Goal: Information Seeking & Learning: Learn about a topic

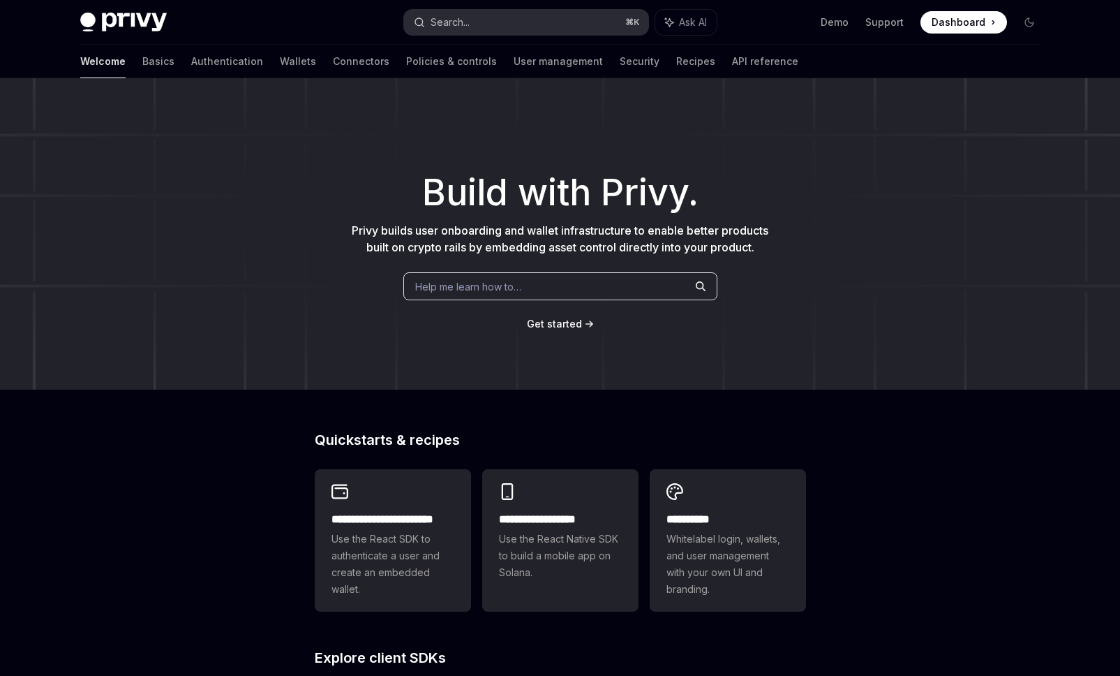
click at [487, 22] on button "Search... ⌘ K" at bounding box center [526, 22] width 244 height 25
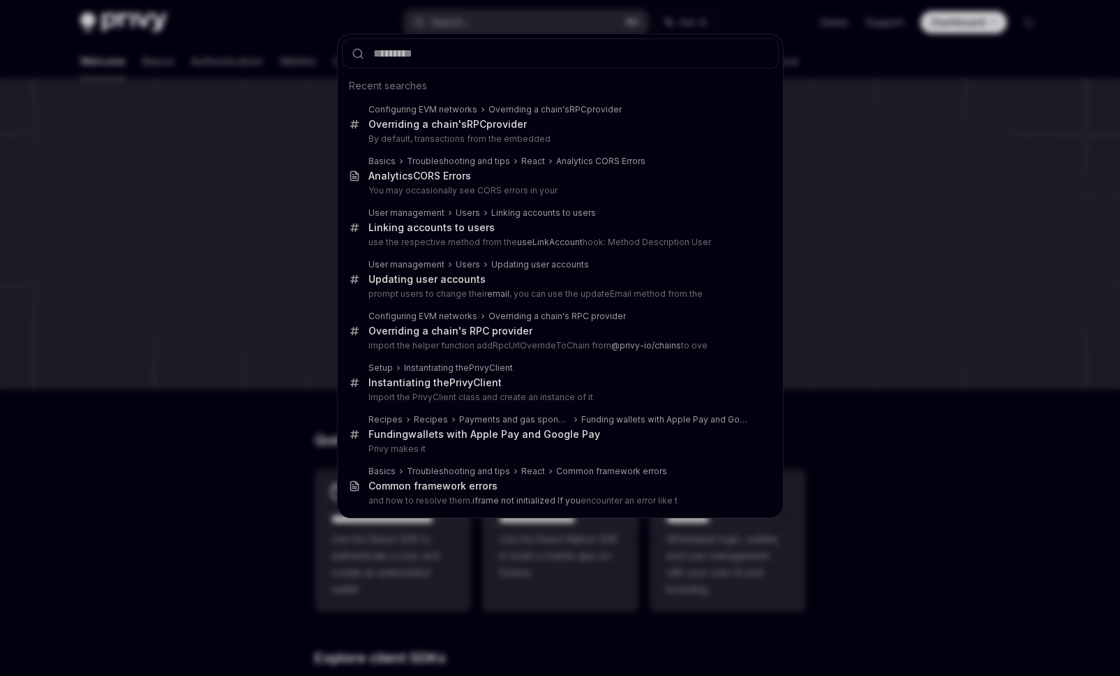
type input "*"
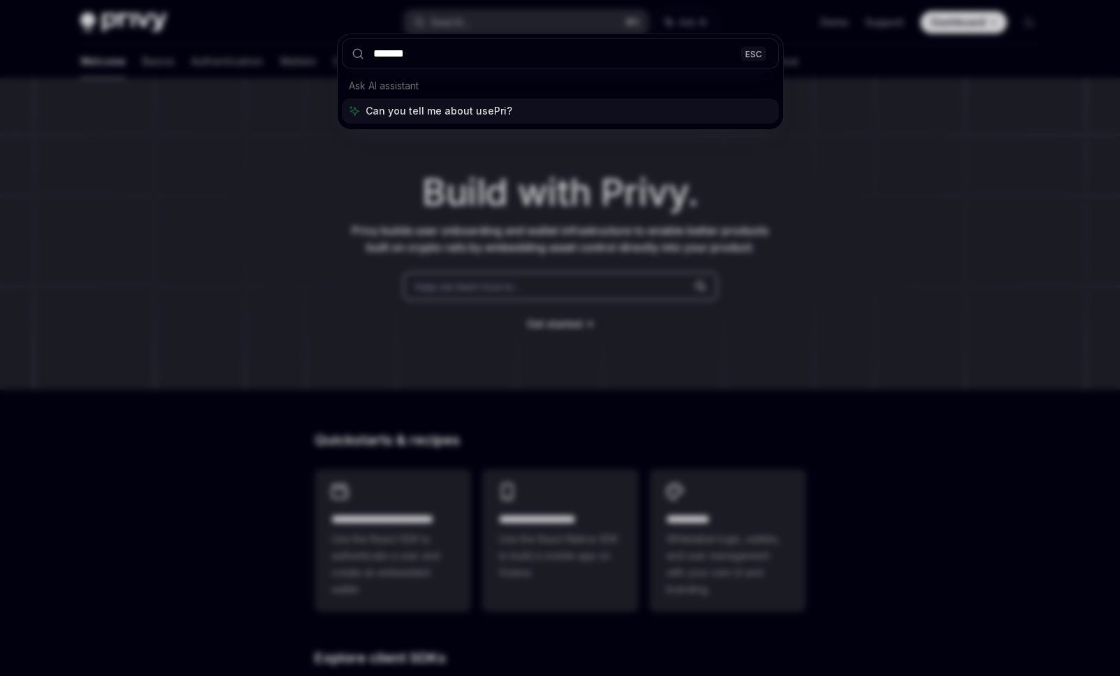
type input "********"
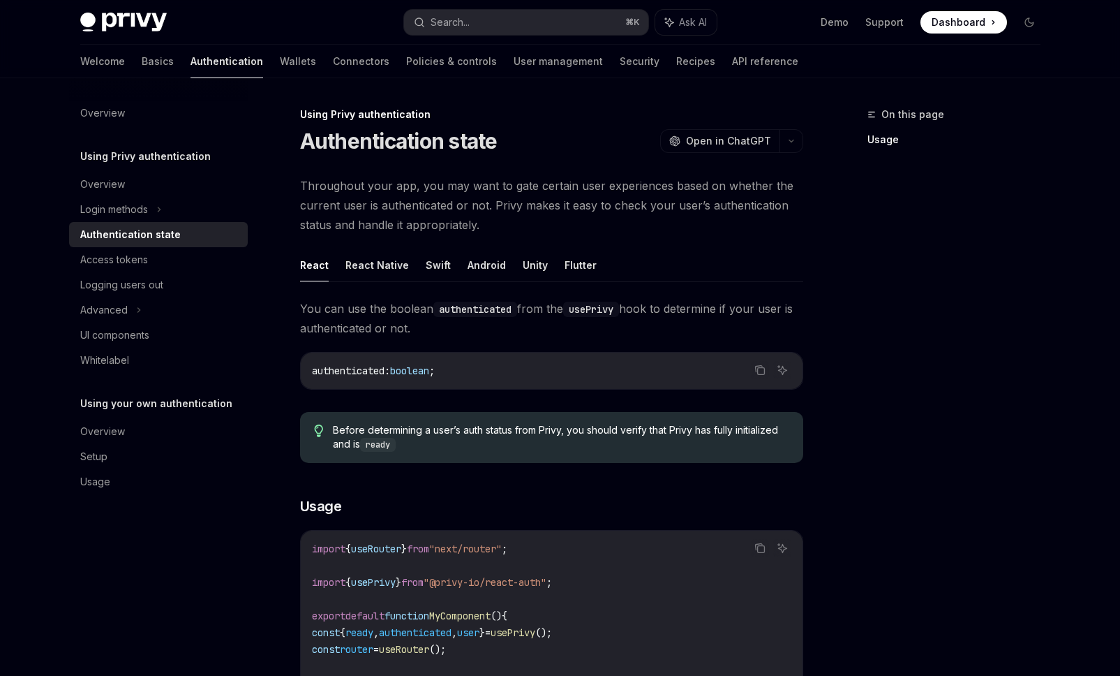
scroll to position [390, 0]
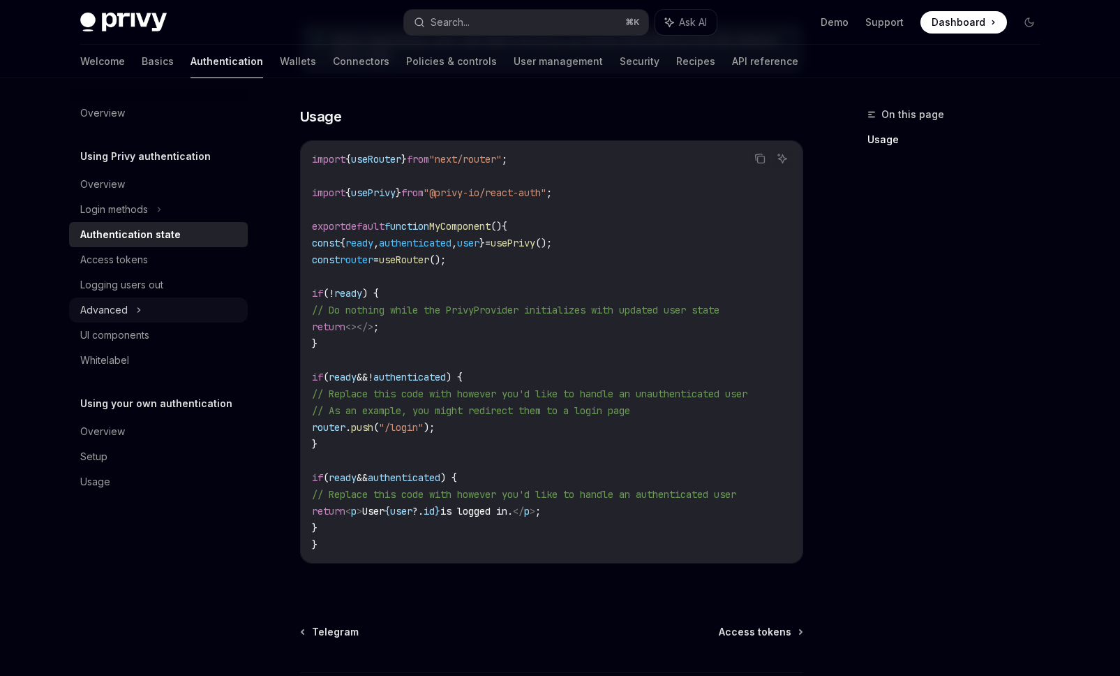
click at [121, 310] on div "Advanced" at bounding box center [103, 310] width 47 height 17
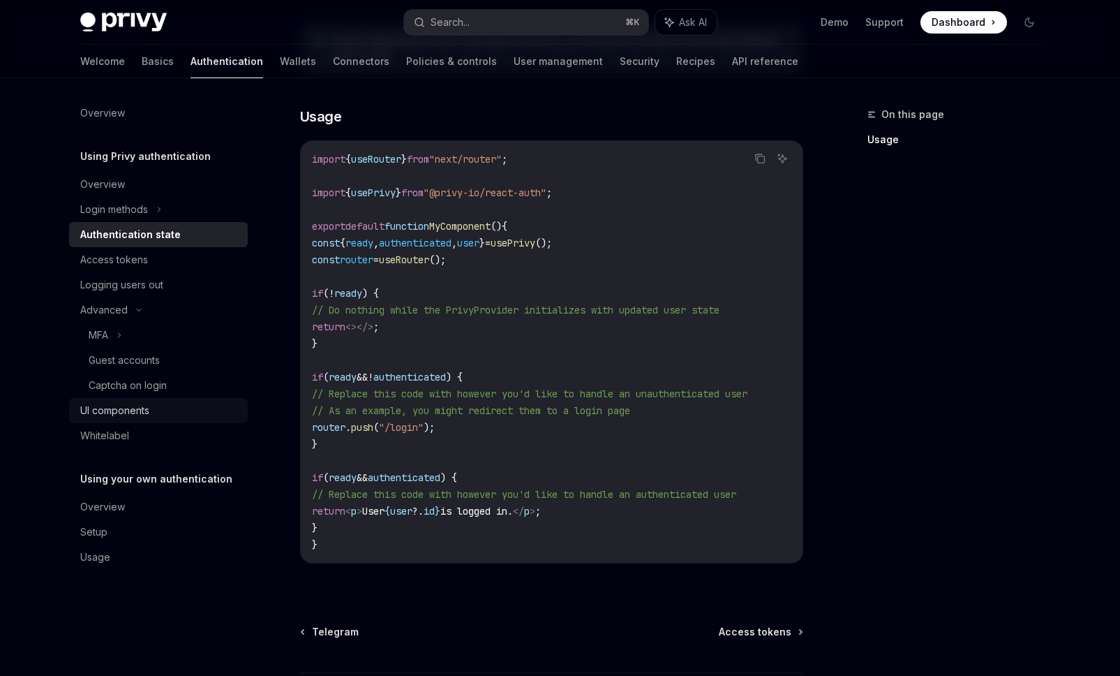
click at [122, 405] on div "UI components" at bounding box center [114, 410] width 69 height 17
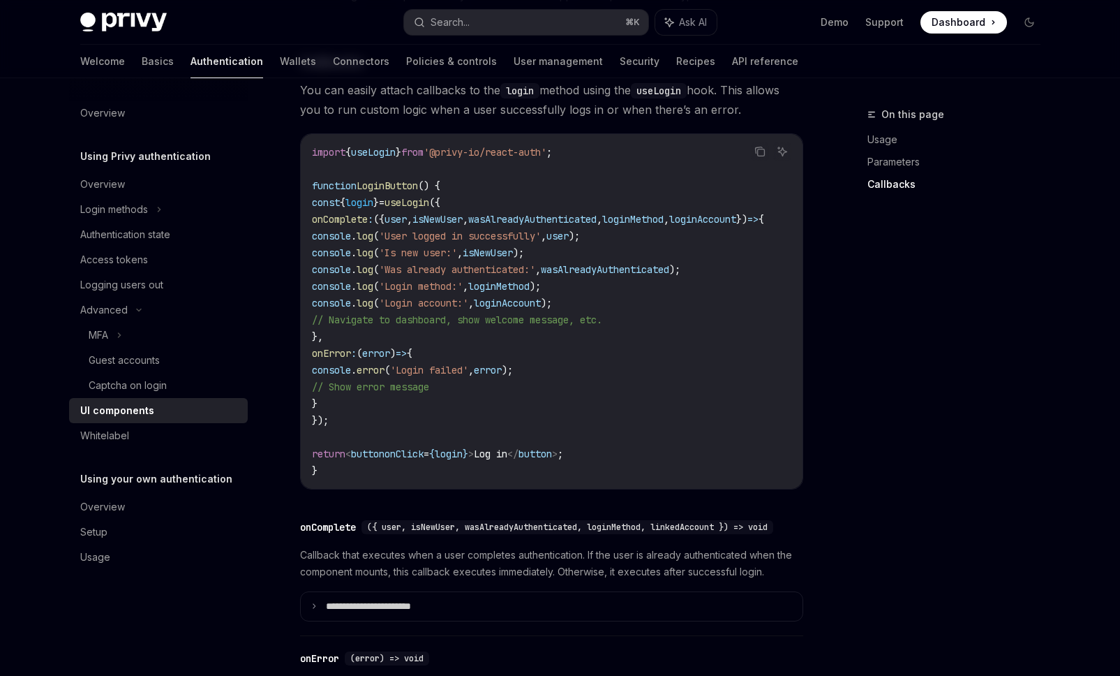
scroll to position [1698, 0]
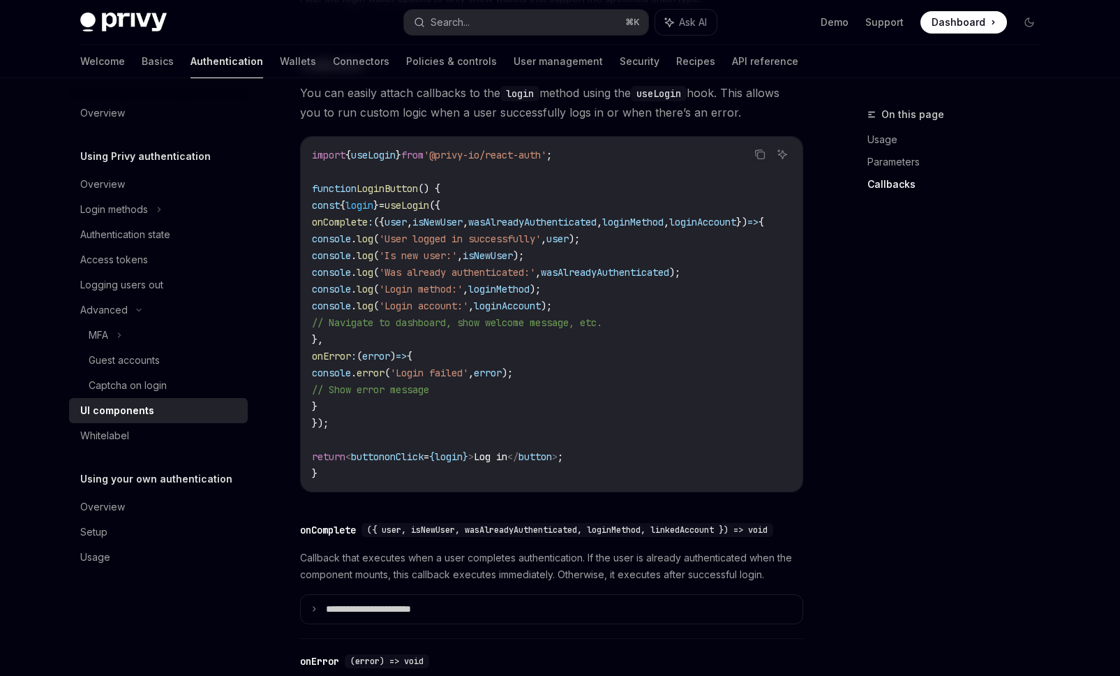
click at [368, 228] on span "onComplete" at bounding box center [340, 222] width 56 height 13
drag, startPoint x: 694, startPoint y: 349, endPoint x: 316, endPoint y: 224, distance: 397.8
click at [316, 224] on code "import { useLogin } from '@privy-io/react-auth' ; function LoginButton () { con…" at bounding box center [555, 314] width 486 height 335
click at [410, 329] on span "// Navigate to dashboard, show welcome message, etc." at bounding box center [457, 322] width 290 height 13
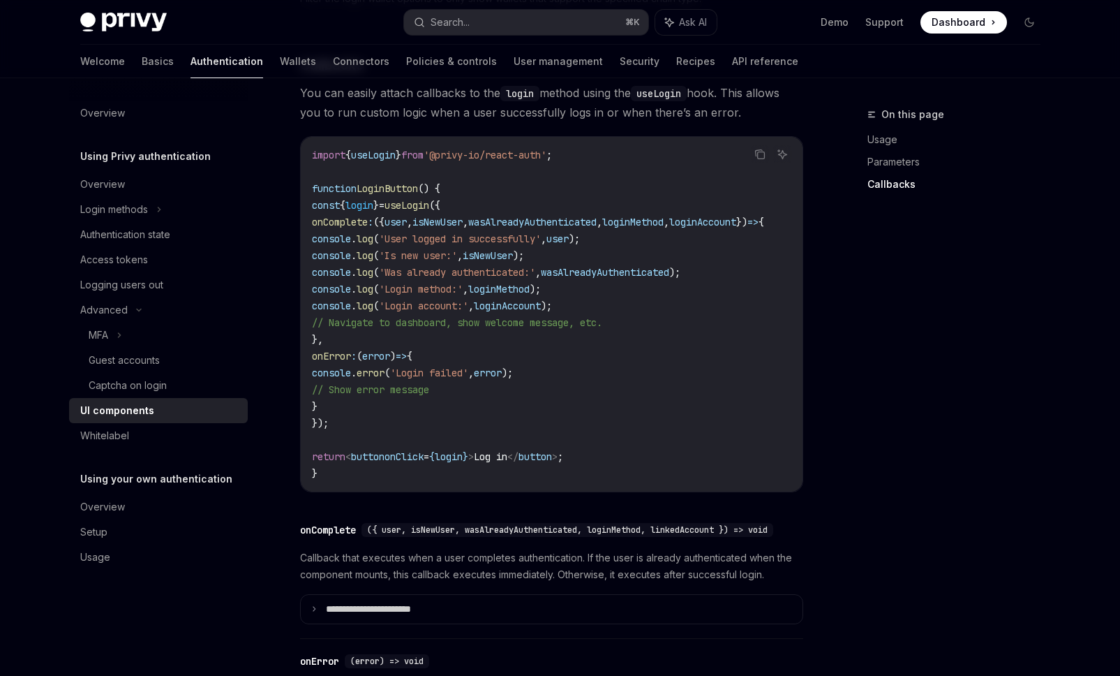
drag, startPoint x: 397, startPoint y: 352, endPoint x: 297, endPoint y: 235, distance: 153.5
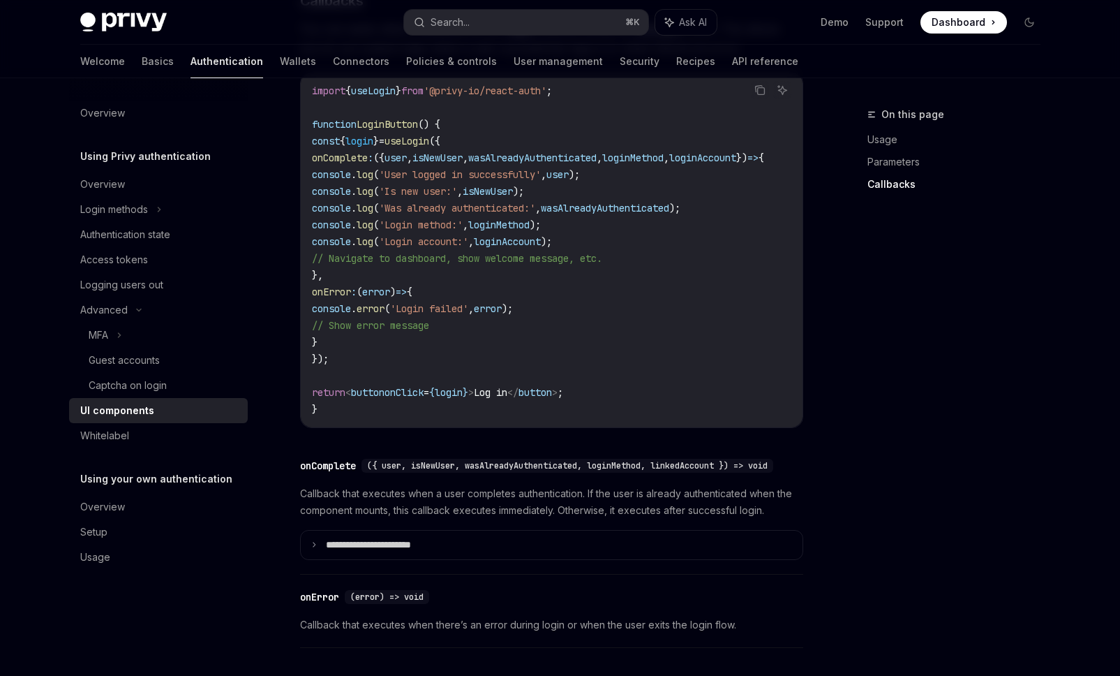
scroll to position [1760, 0]
click at [401, 290] on code "import { useLogin } from '@privy-io/react-auth' ; function LoginButton () { con…" at bounding box center [555, 251] width 486 height 335
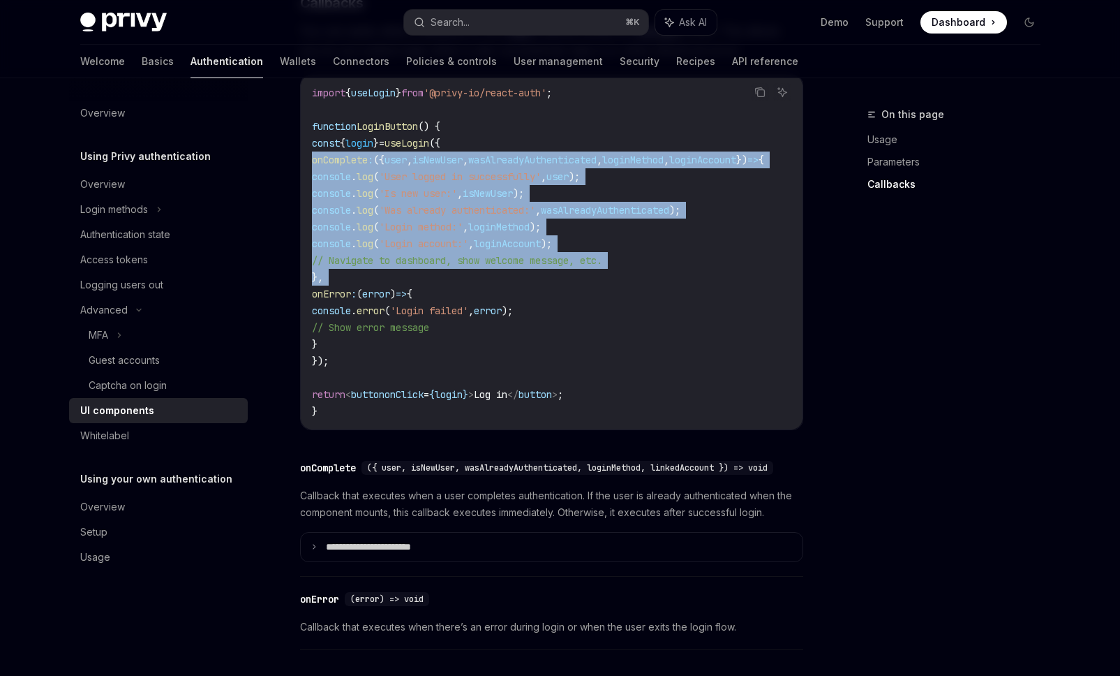
drag, startPoint x: 399, startPoint y: 290, endPoint x: 279, endPoint y: 175, distance: 166.9
click at [131, 273] on link "Logging users out" at bounding box center [158, 284] width 179 height 25
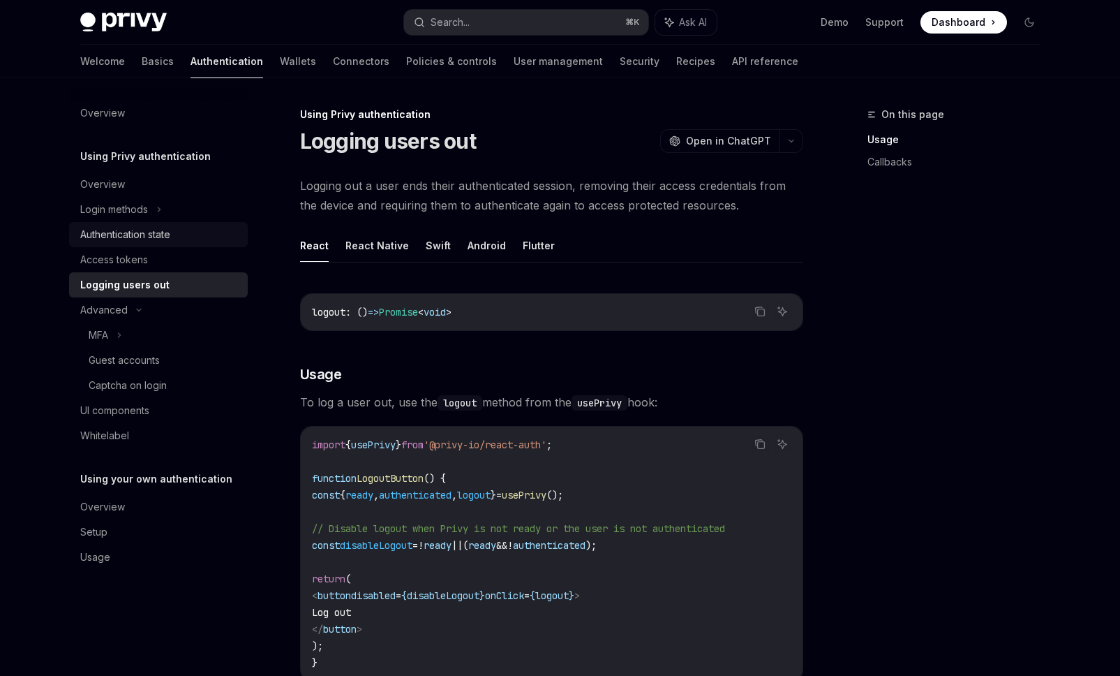
click at [136, 245] on link "Authentication state" at bounding box center [158, 234] width 179 height 25
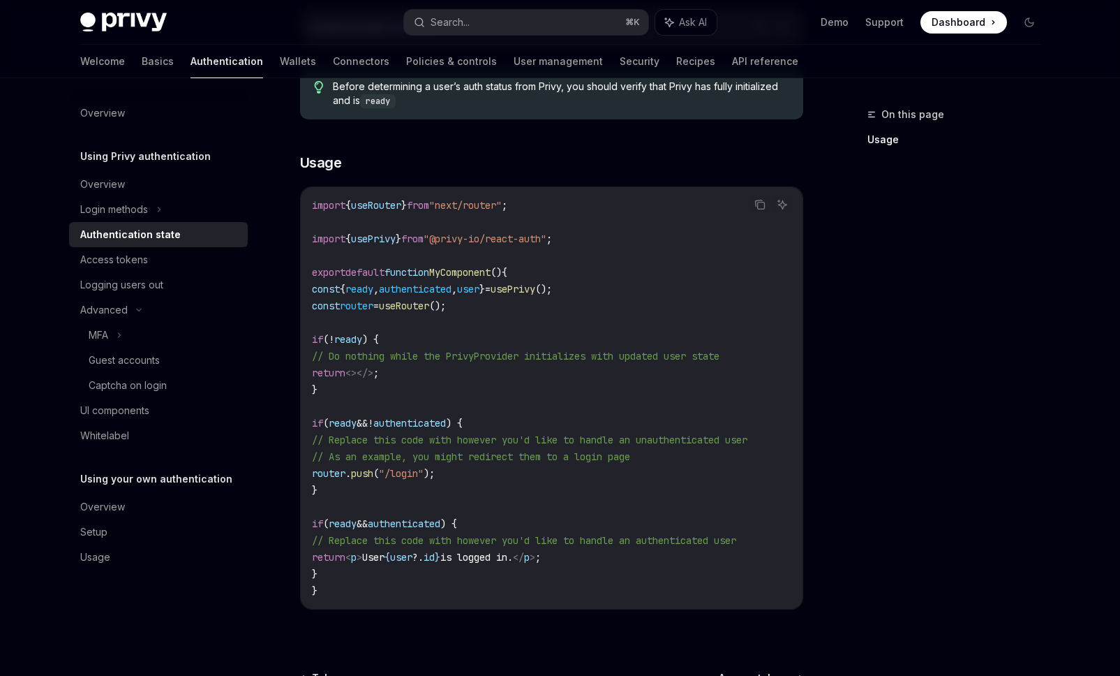
scroll to position [336, 0]
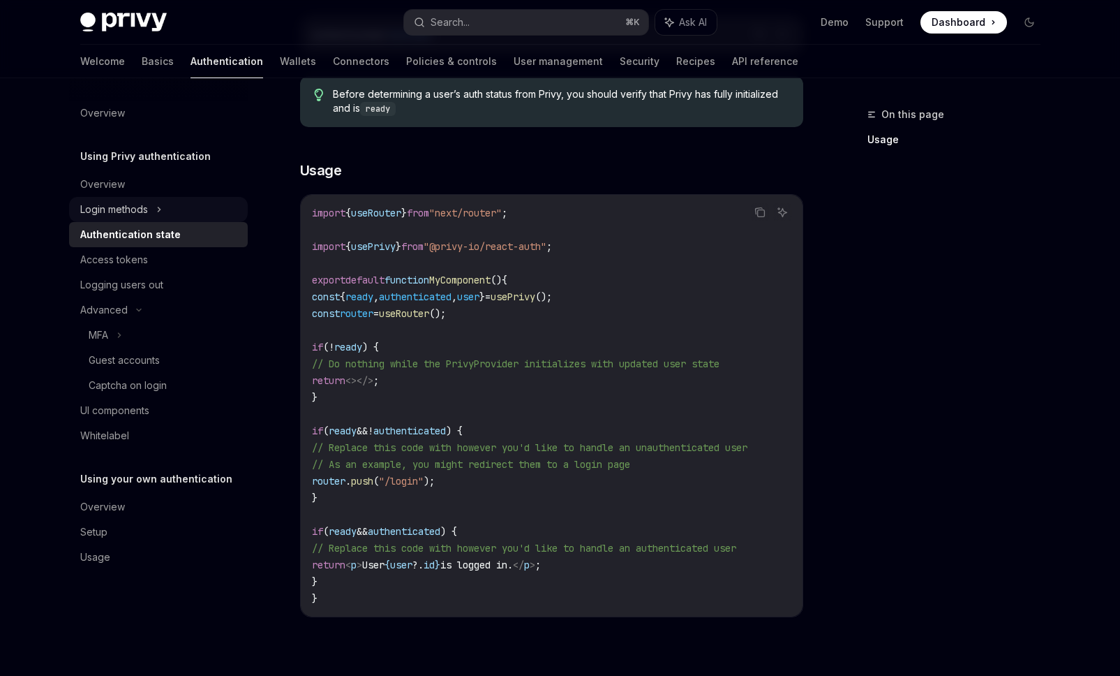
click at [133, 211] on div "Login methods" at bounding box center [114, 209] width 68 height 17
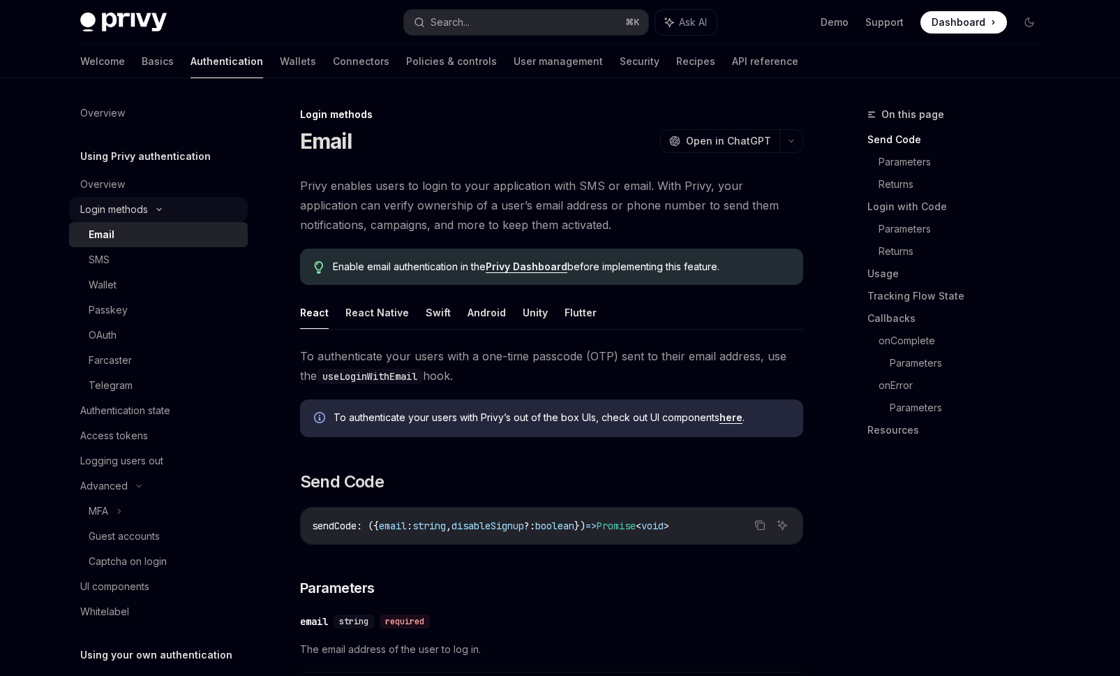
click at [137, 207] on div "Login methods" at bounding box center [114, 209] width 68 height 17
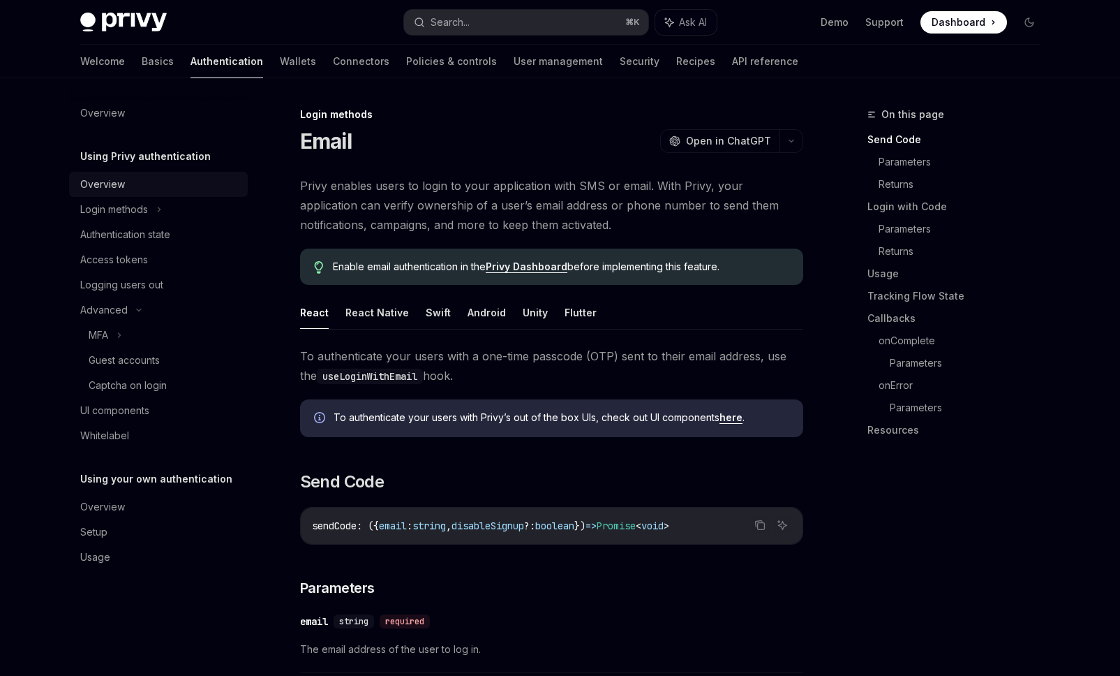
click at [130, 187] on div "Overview" at bounding box center [159, 184] width 159 height 17
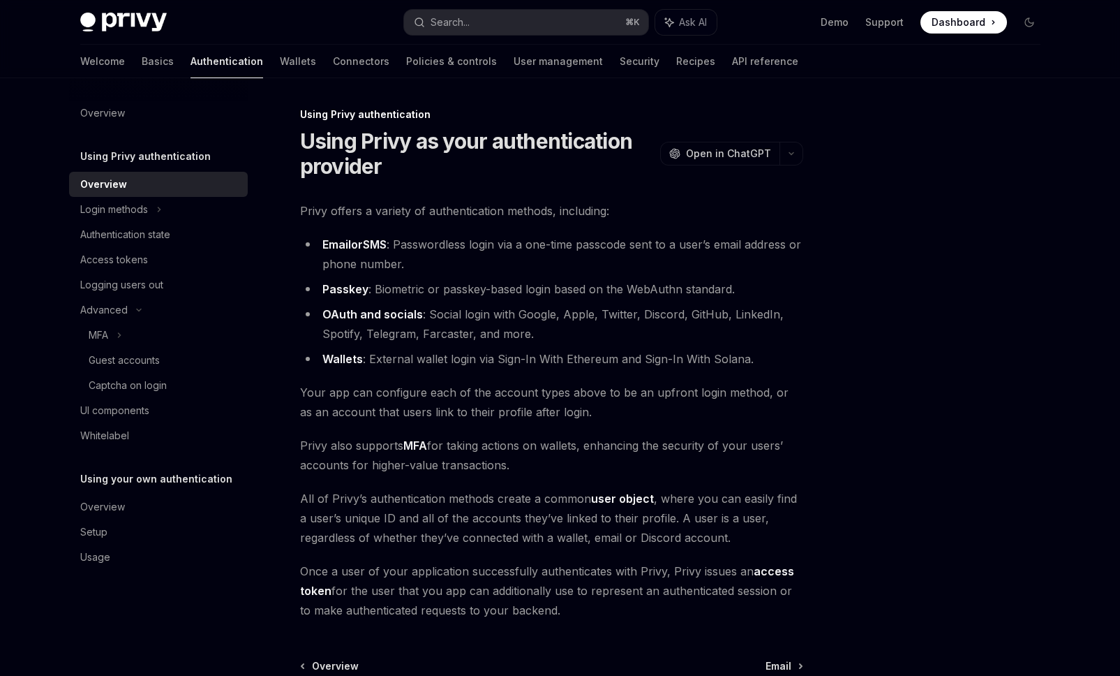
scroll to position [151, 0]
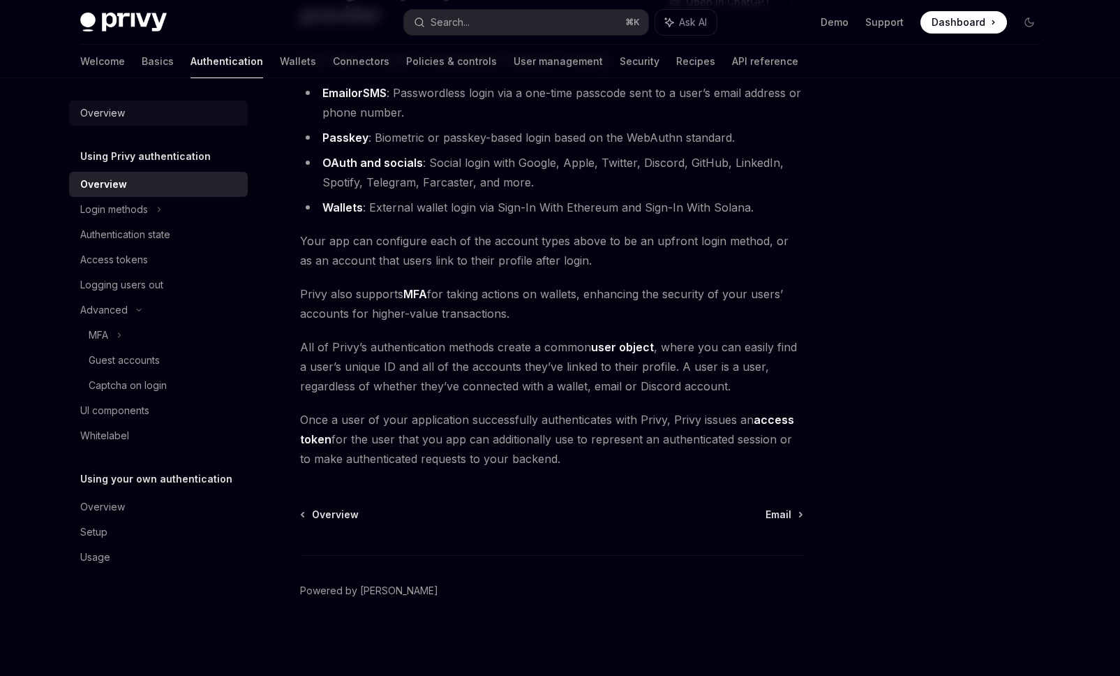
click at [112, 115] on div "Overview" at bounding box center [102, 113] width 45 height 17
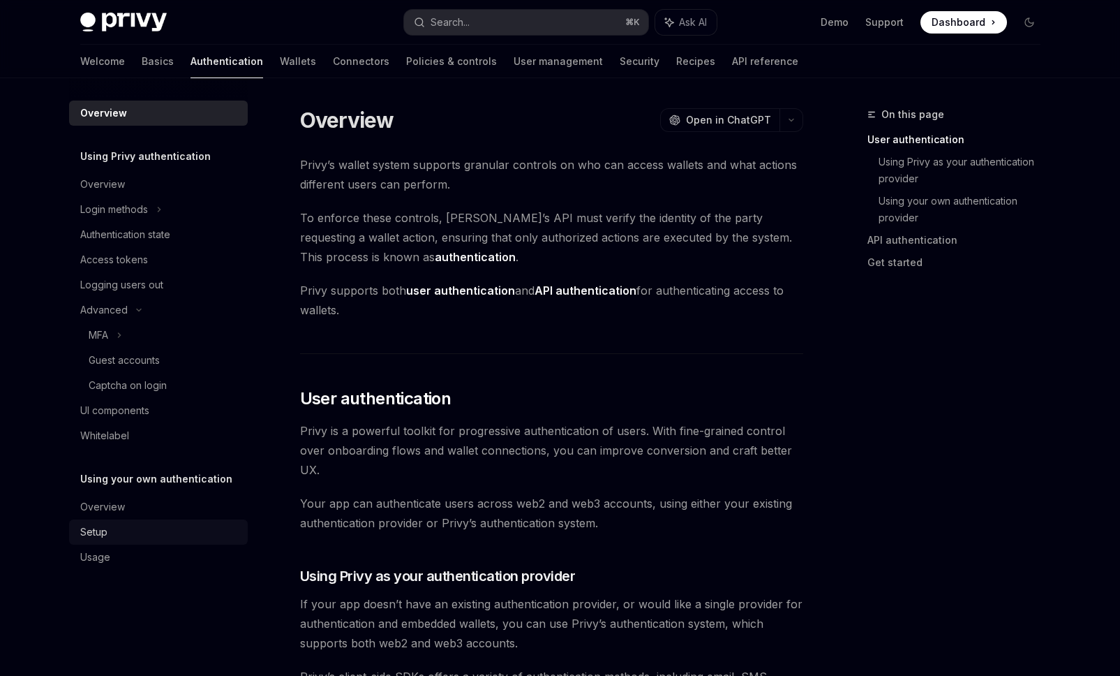
click at [96, 533] on div "Setup" at bounding box center [93, 532] width 27 height 17
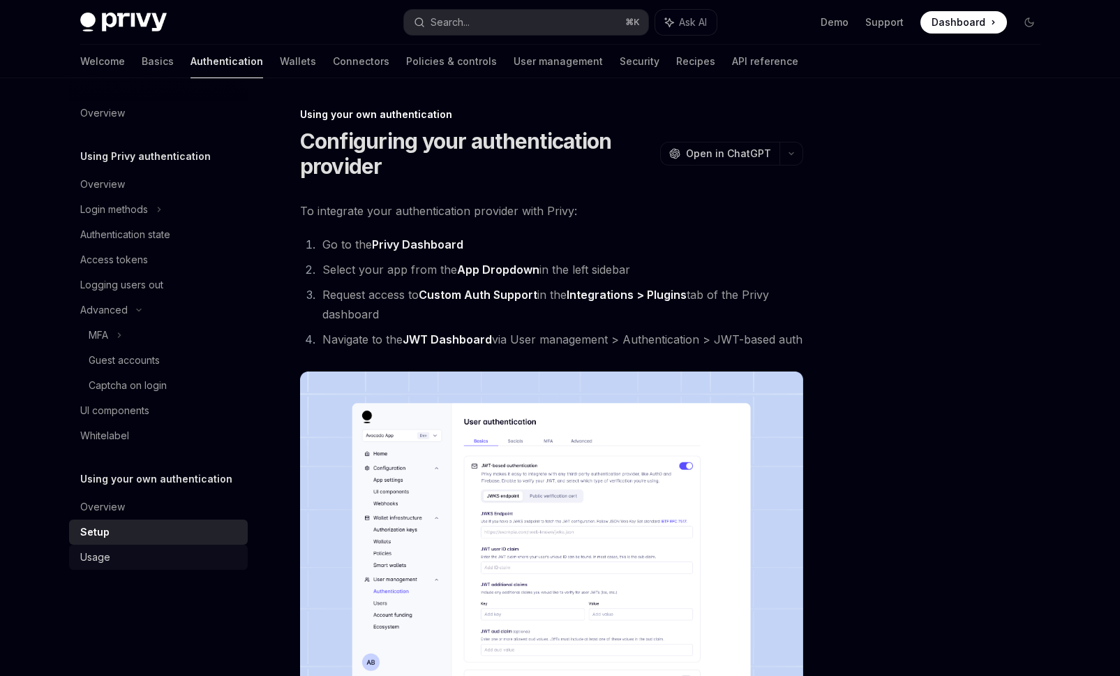
click at [96, 557] on div "Usage" at bounding box center [95, 557] width 30 height 17
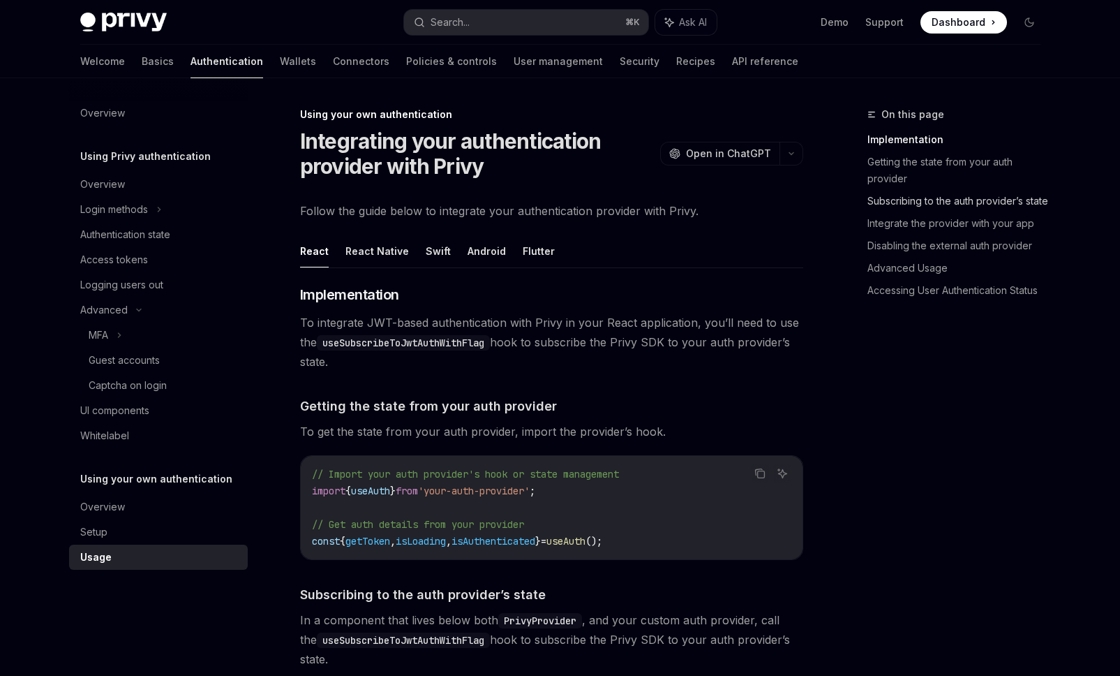
click at [904, 206] on link "Subscribing to the auth provider’s state" at bounding box center [960, 201] width 184 height 22
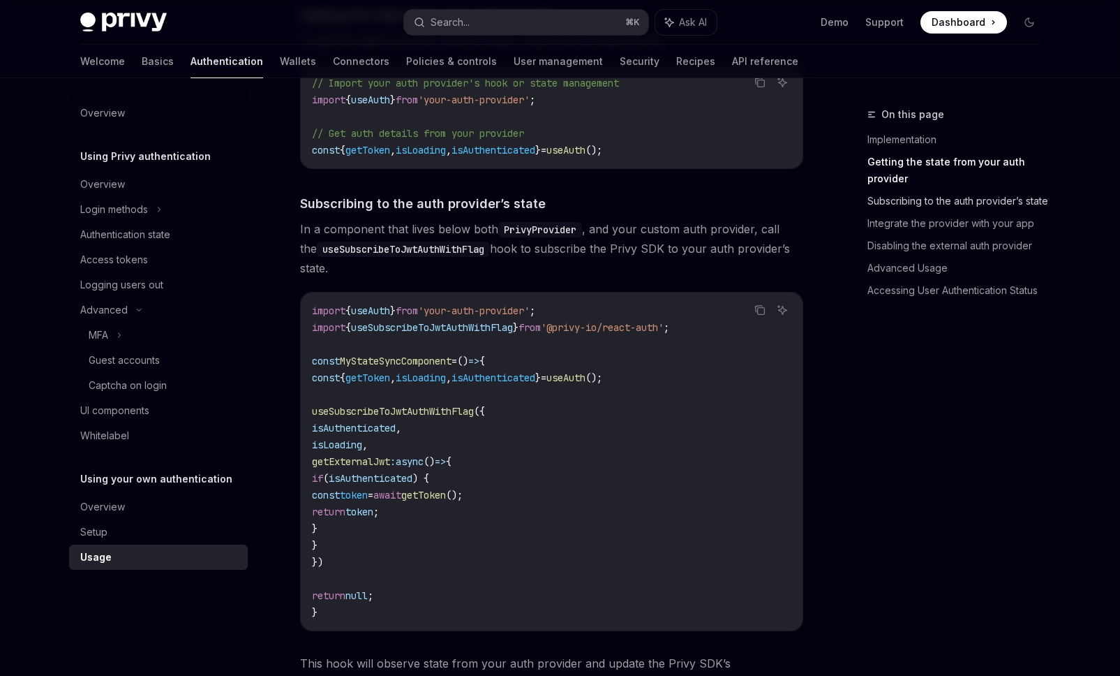
scroll to position [479, 0]
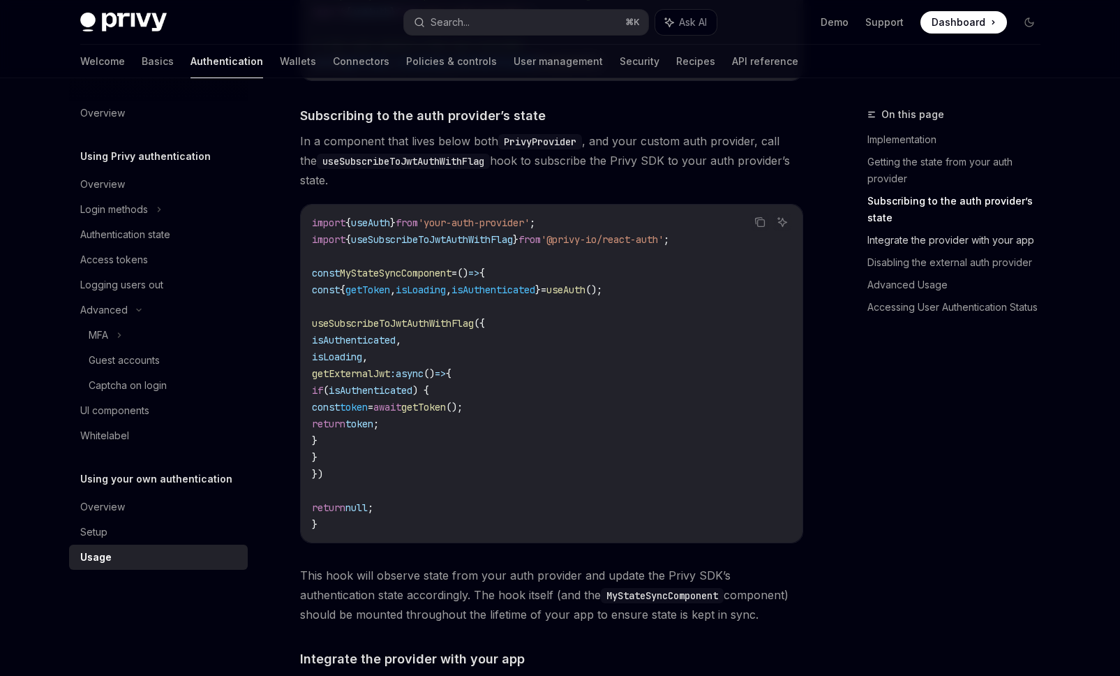
click at [917, 229] on link "Integrate the provider with your app" at bounding box center [960, 240] width 184 height 22
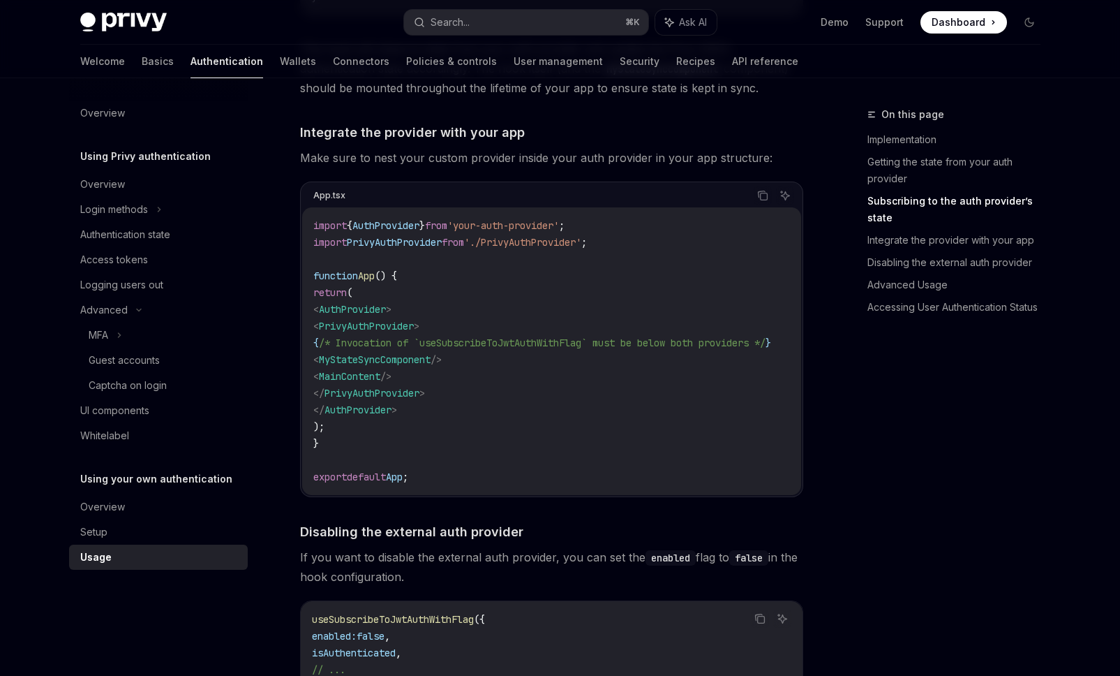
click at [931, 202] on link "Subscribing to the auth provider’s state" at bounding box center [960, 209] width 184 height 39
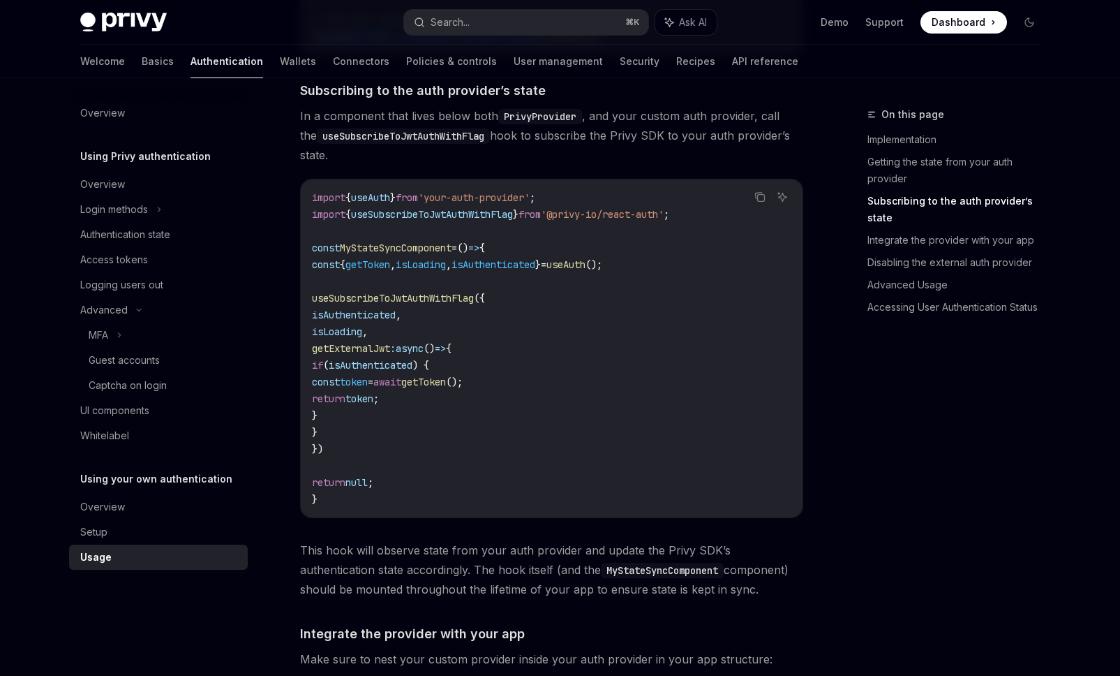
scroll to position [479, 0]
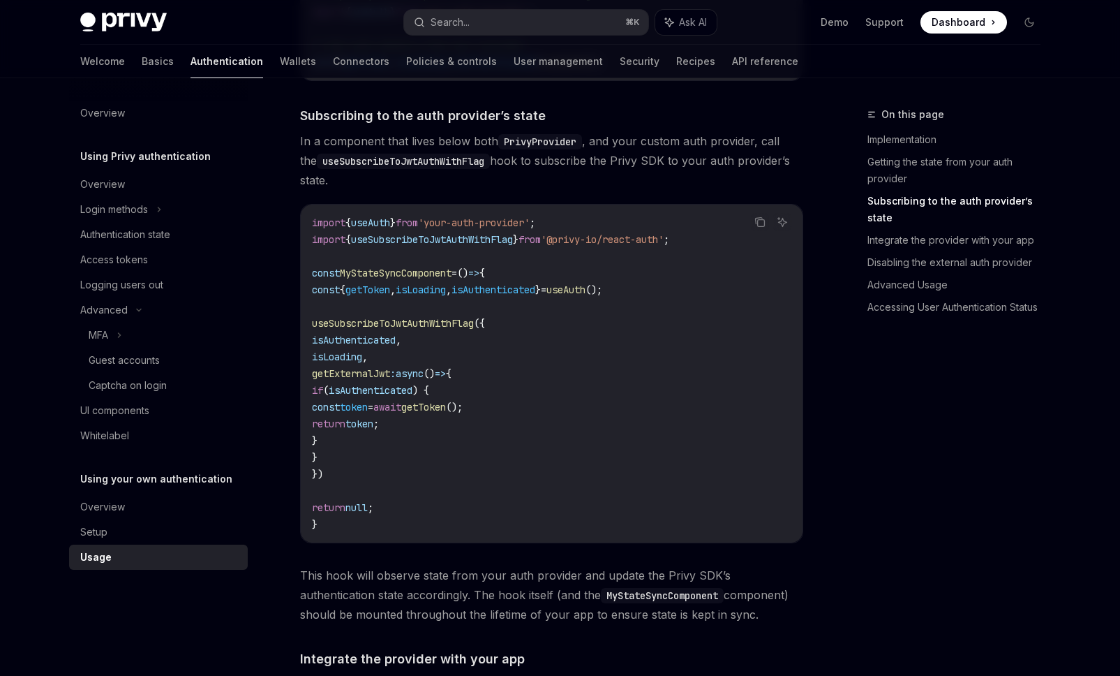
click at [586, 292] on span "useAuth" at bounding box center [566, 289] width 39 height 13
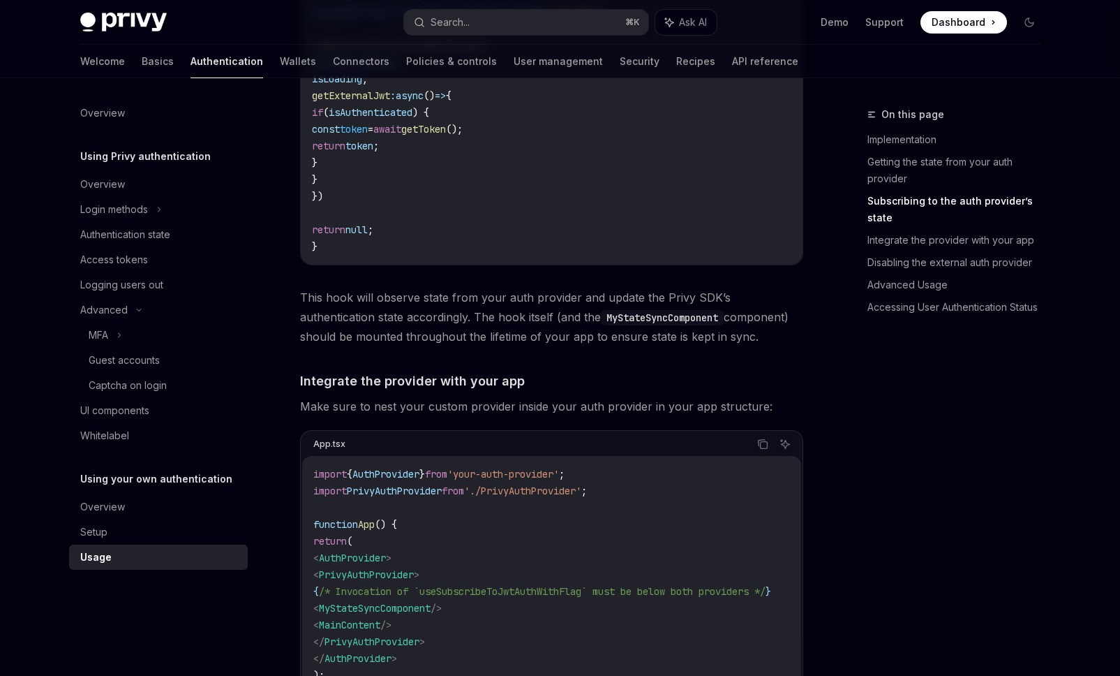
scroll to position [785, 0]
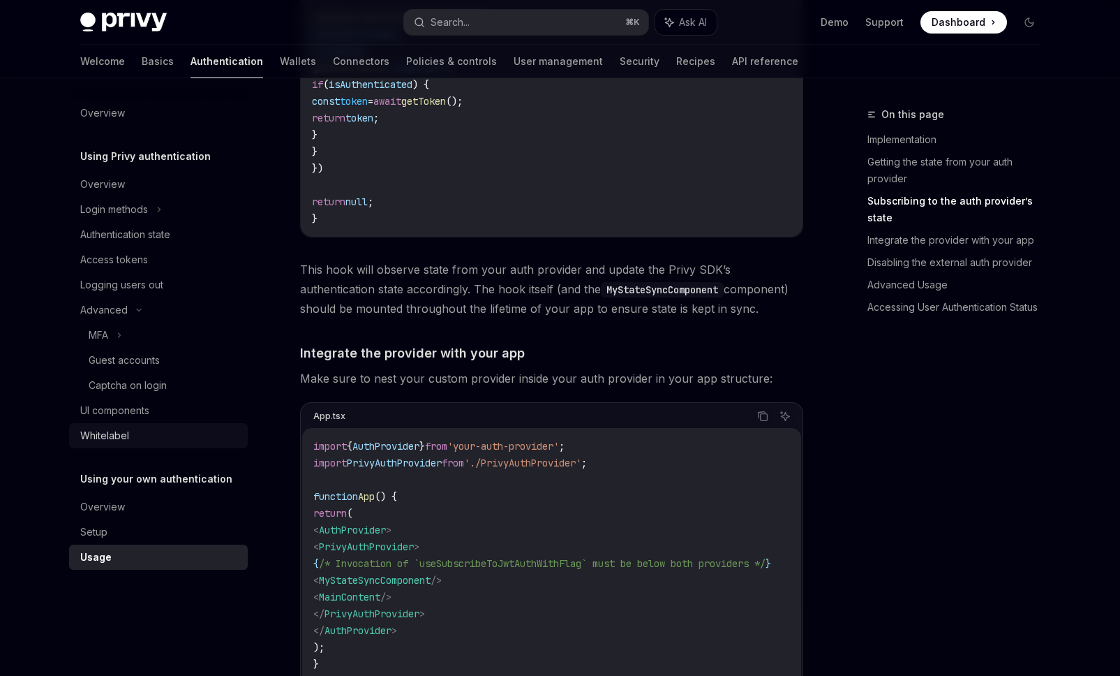
click at [102, 439] on div "Whitelabel" at bounding box center [104, 435] width 49 height 17
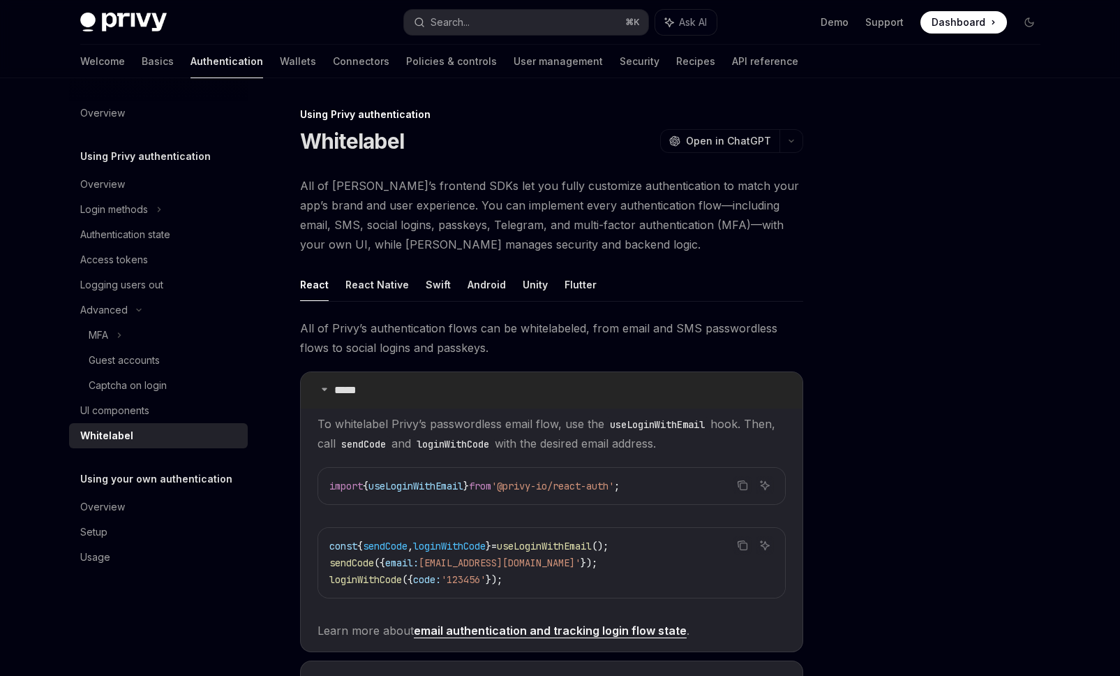
scroll to position [354, 0]
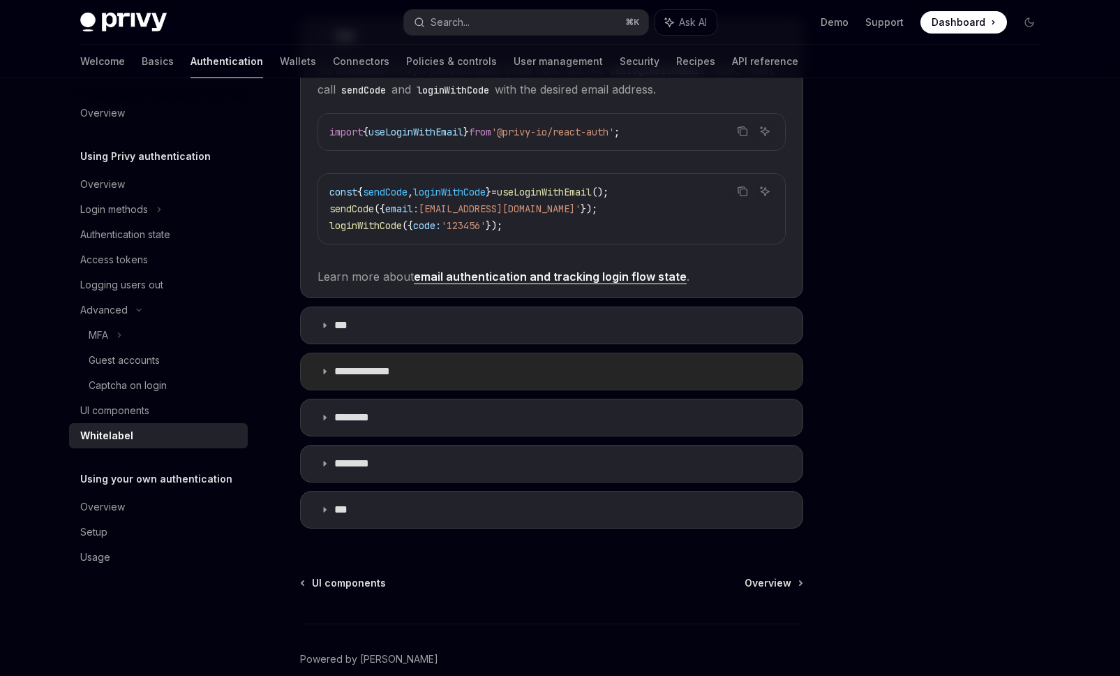
click at [424, 366] on summary "**********" at bounding box center [552, 371] width 502 height 36
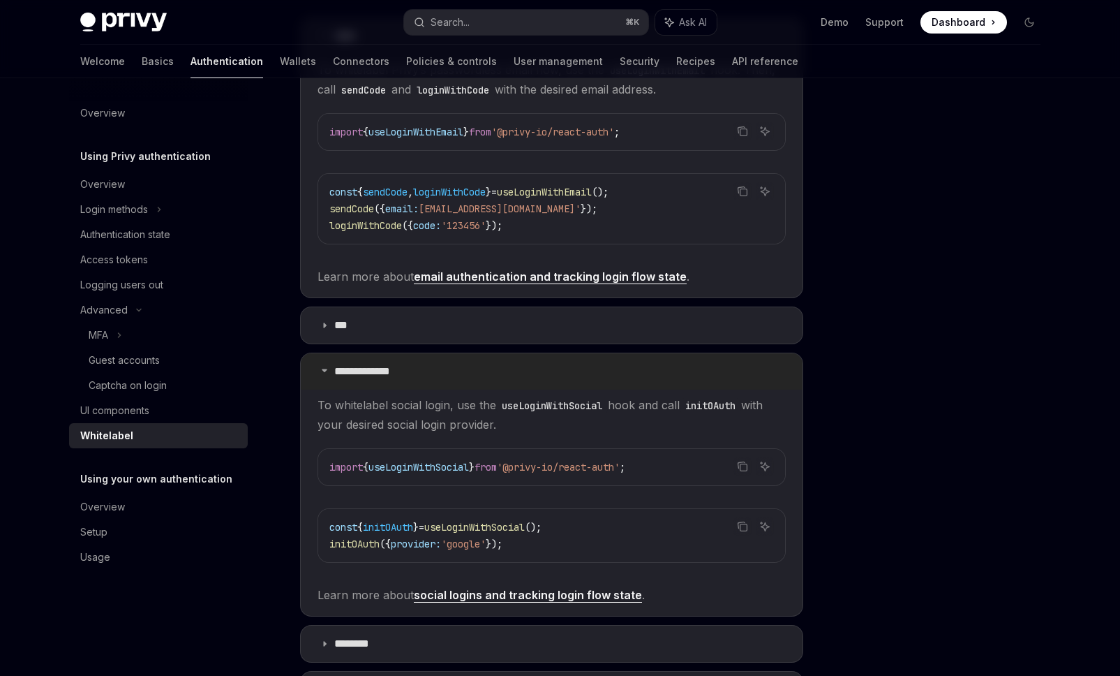
click at [424, 366] on summary "**********" at bounding box center [552, 371] width 502 height 36
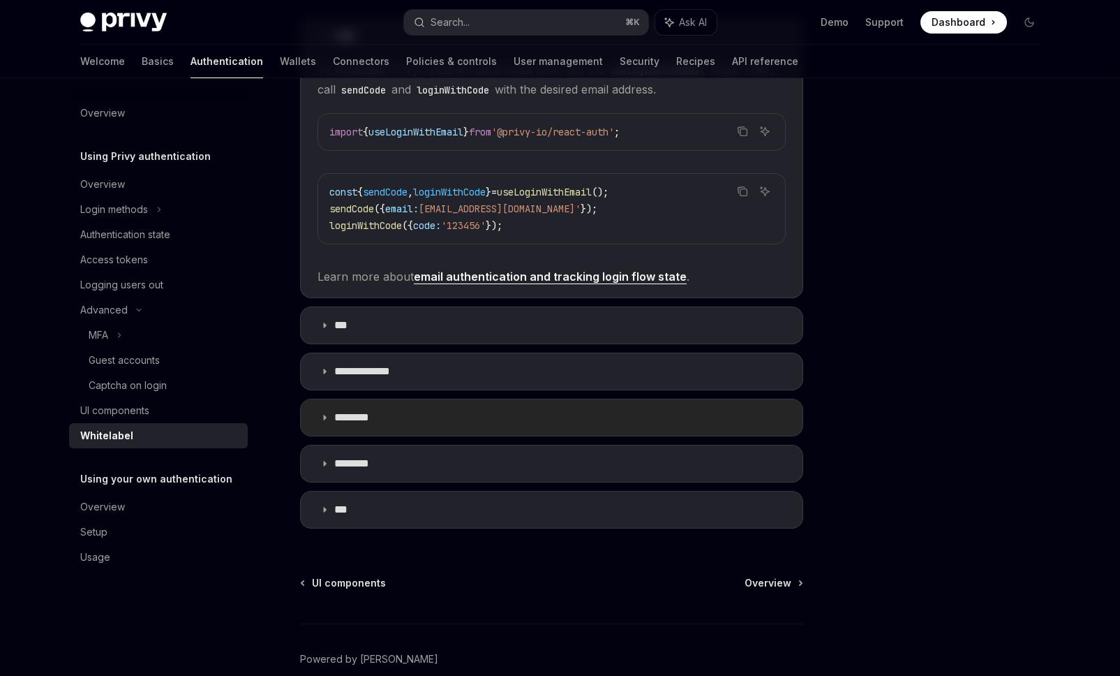
click at [404, 417] on summary "********" at bounding box center [552, 417] width 502 height 36
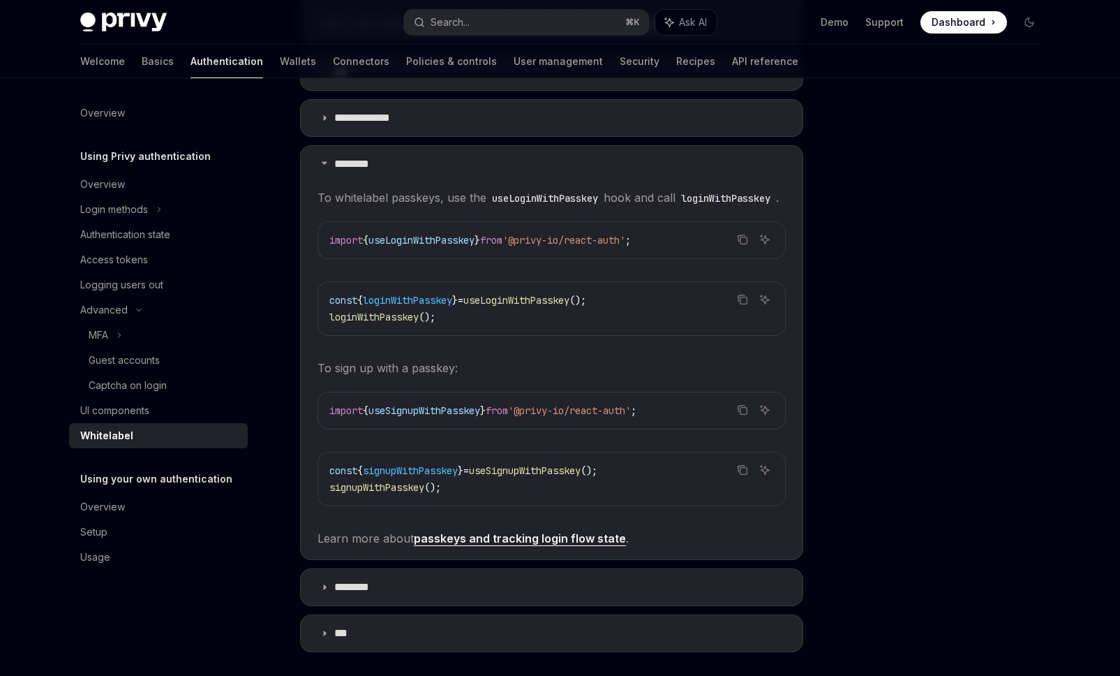
scroll to position [612, 0]
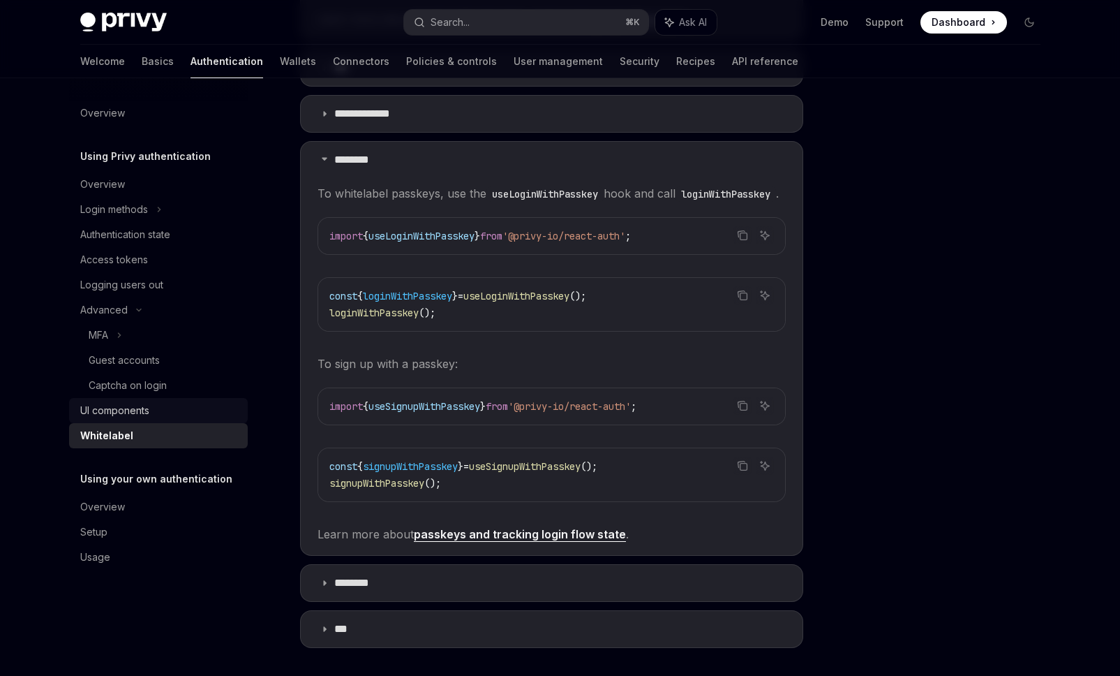
click at [114, 408] on div "UI components" at bounding box center [114, 410] width 69 height 17
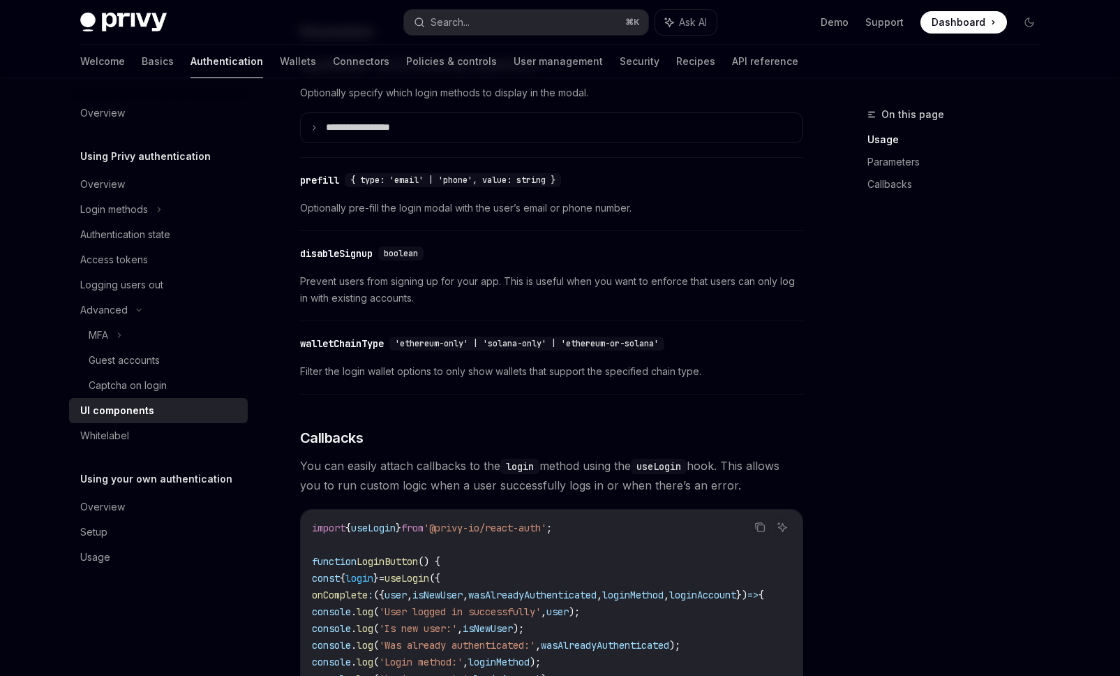
scroll to position [1384, 0]
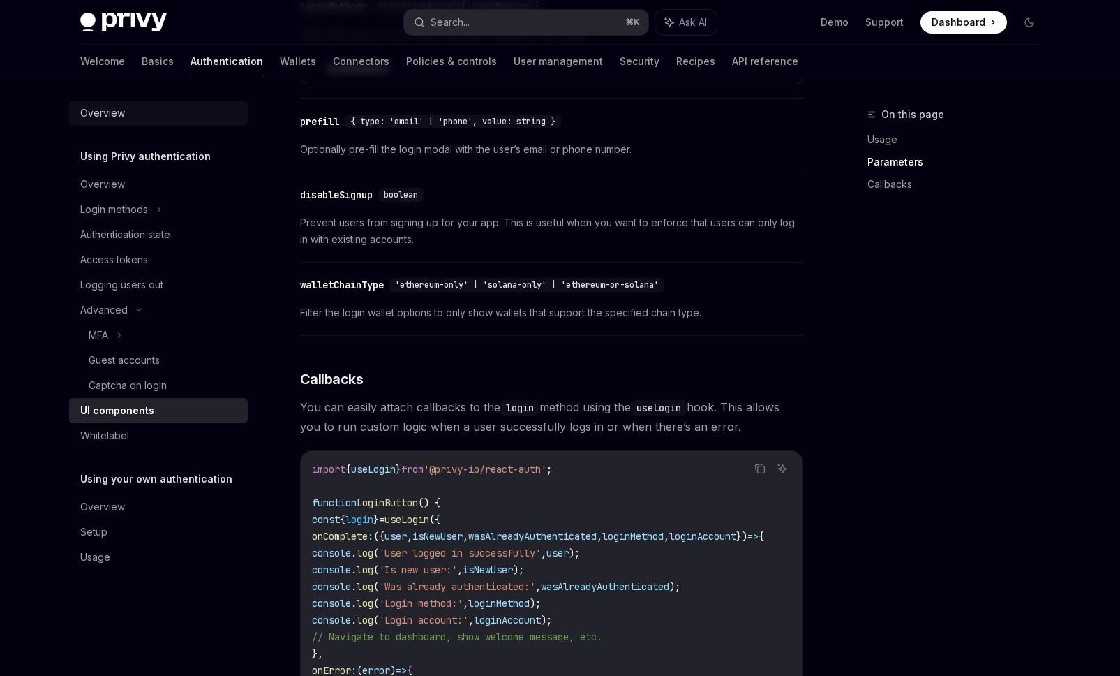
click at [123, 117] on div "Overview" at bounding box center [102, 113] width 45 height 17
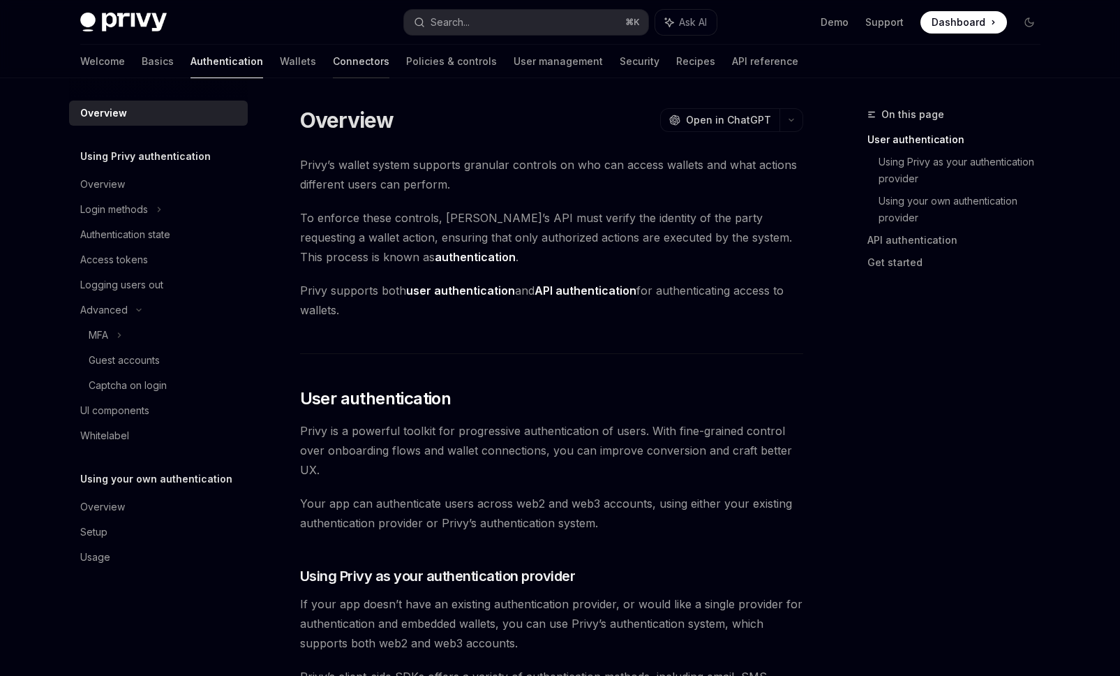
click at [333, 64] on link "Connectors" at bounding box center [361, 62] width 57 height 34
type textarea "*"
